Goal: Transaction & Acquisition: Purchase product/service

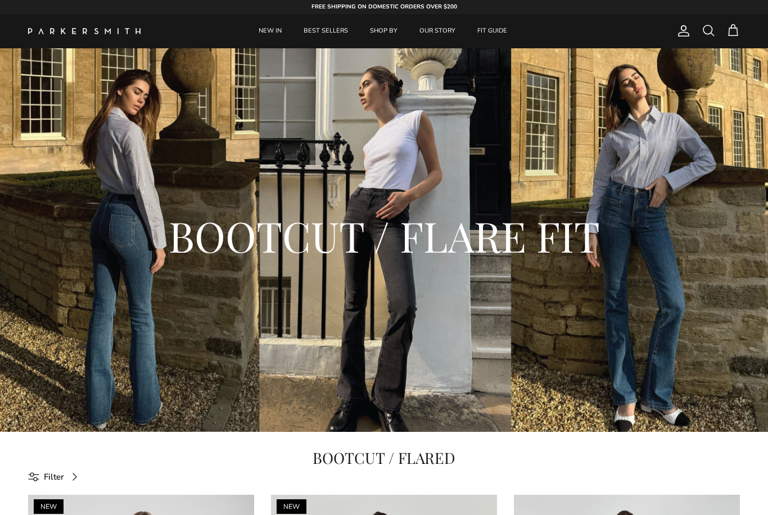
scroll to position [12, 0]
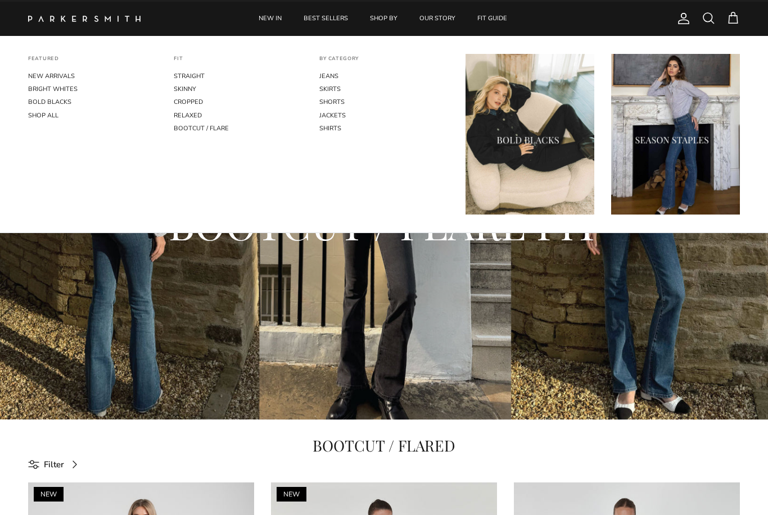
click at [88, 62] on li "FEATURED NEW ARRIVALS BRIGHT WHITES BOLD BLACKS SHOP ALL" at bounding box center [93, 140] width 146 height 173
click at [60, 76] on link "NEW ARRIVALS" at bounding box center [92, 76] width 129 height 13
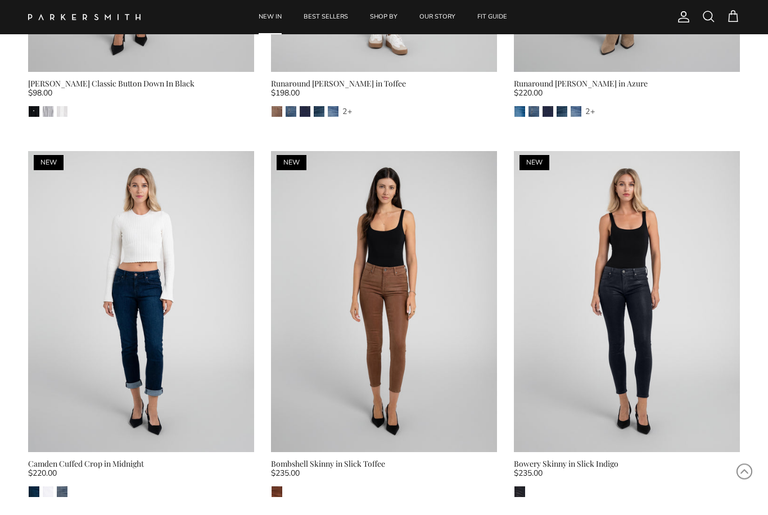
scroll to position [1095, 0]
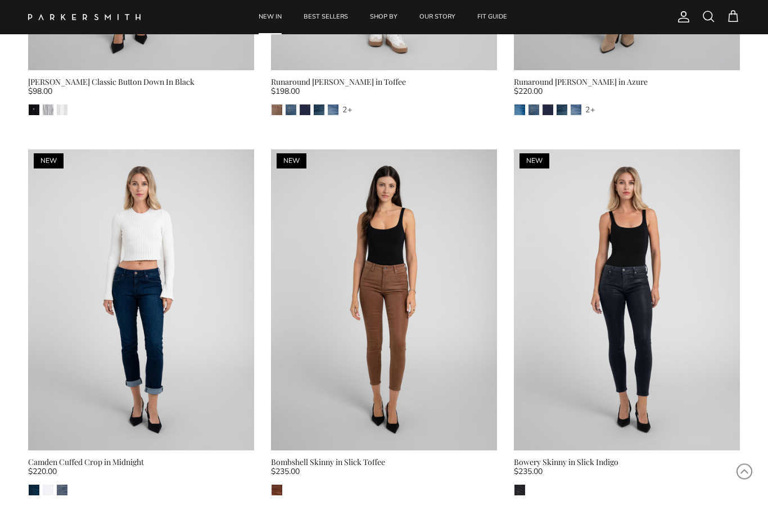
click at [631, 230] on img at bounding box center [627, 300] width 226 height 301
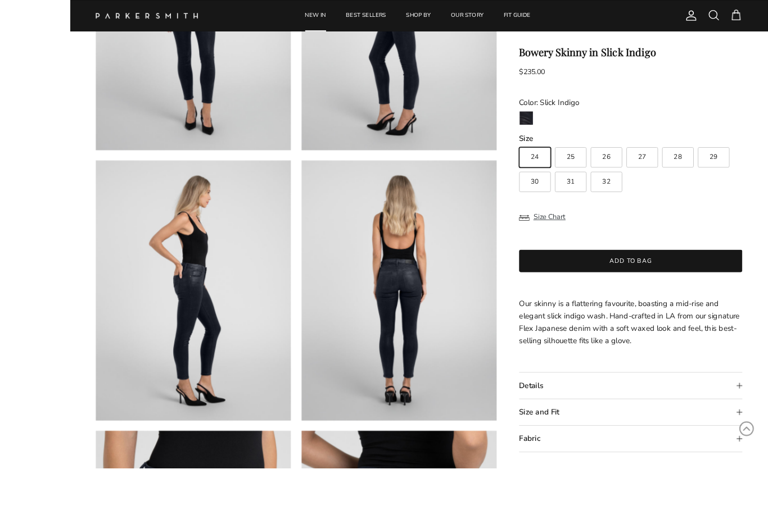
scroll to position [293, 0]
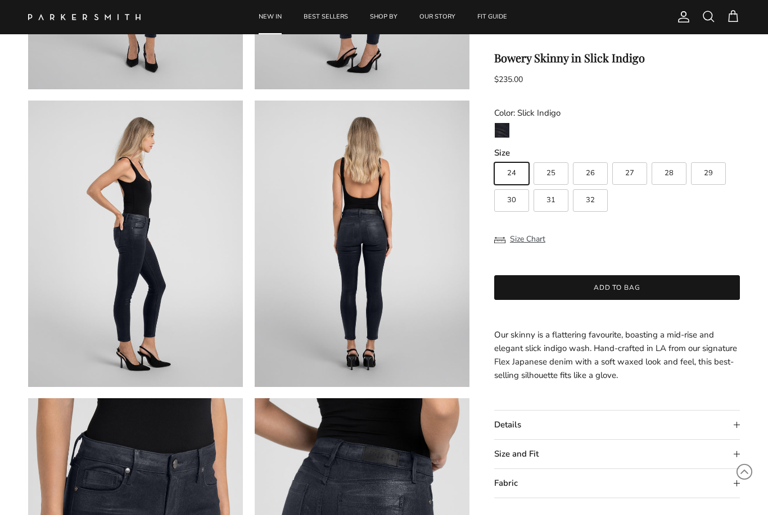
click at [509, 200] on span "30" at bounding box center [511, 200] width 9 height 7
click at [494, 158] on input "30" at bounding box center [494, 157] width 1 height 1
radio input "true"
click at [605, 292] on button "Add to bag" at bounding box center [617, 287] width 246 height 25
